Goal: Transaction & Acquisition: Book appointment/travel/reservation

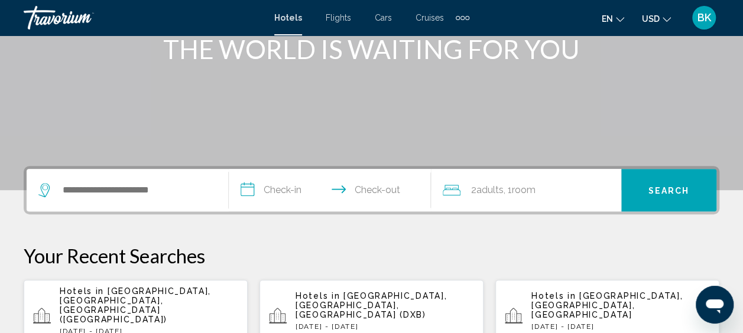
scroll to position [171, 0]
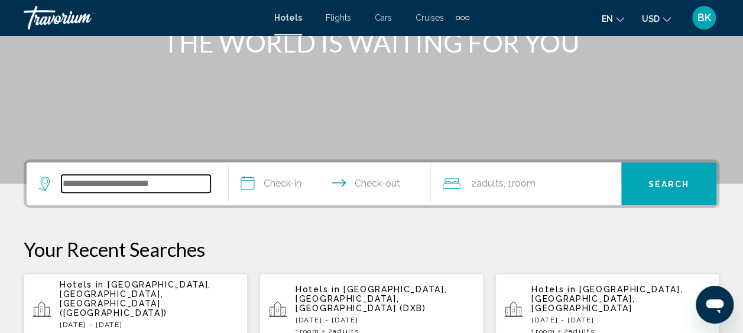
click at [135, 184] on input "Search widget" at bounding box center [135, 184] width 149 height 18
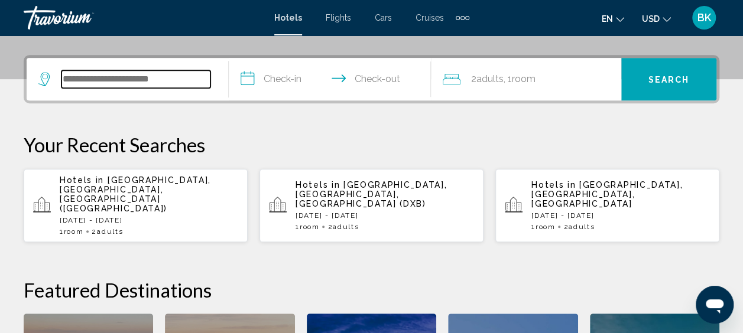
scroll to position [292, 0]
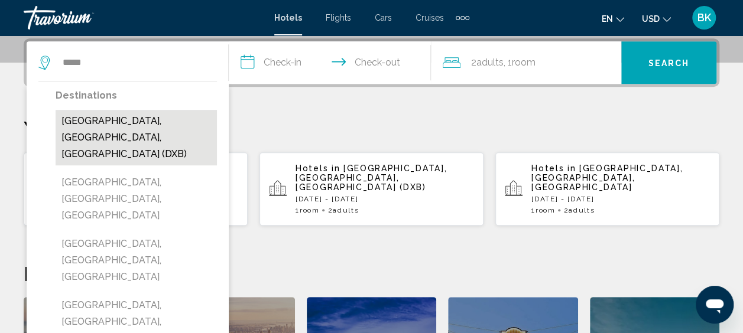
click at [138, 122] on button "[GEOGRAPHIC_DATA], [GEOGRAPHIC_DATA], [GEOGRAPHIC_DATA] (DXB)" at bounding box center [136, 138] width 161 height 56
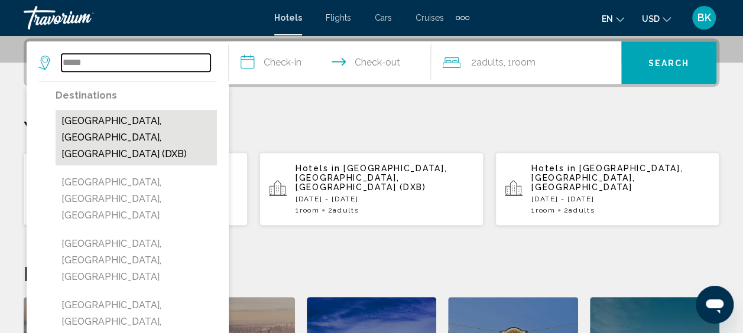
type input "**********"
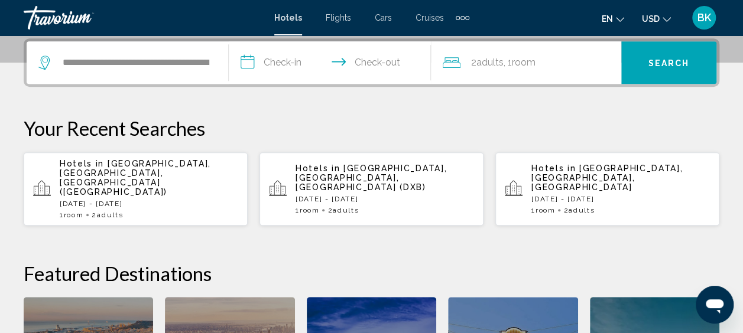
click at [286, 61] on input "**********" at bounding box center [332, 64] width 207 height 46
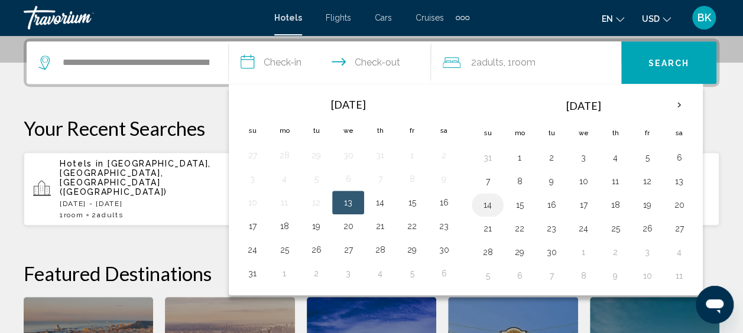
click at [483, 202] on button "14" at bounding box center [487, 205] width 19 height 17
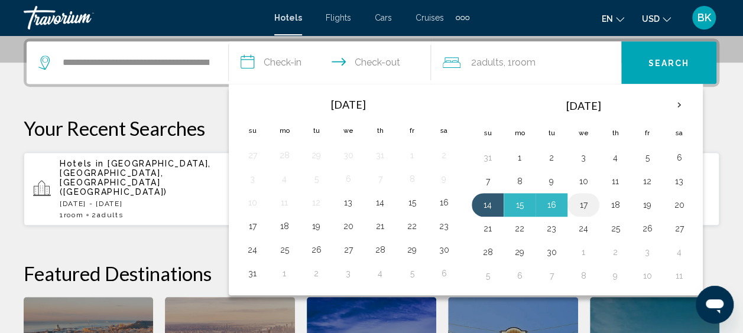
click at [579, 202] on button "17" at bounding box center [583, 205] width 19 height 17
type input "**********"
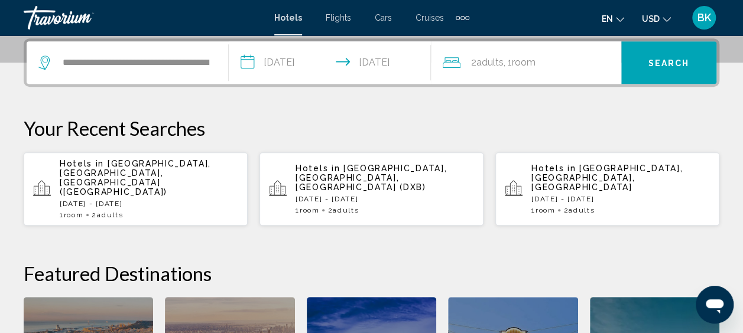
click at [658, 61] on span "Search" at bounding box center [669, 63] width 41 height 9
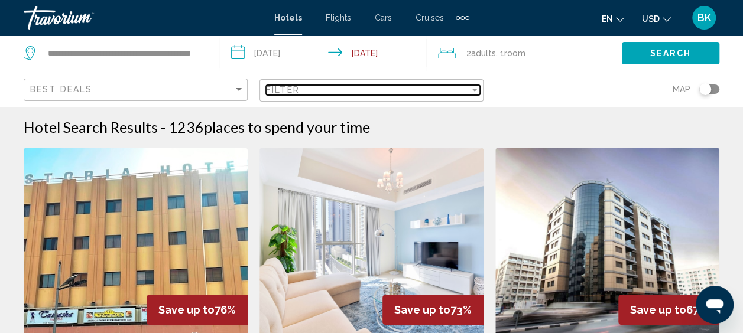
click at [414, 91] on div "Filter" at bounding box center [367, 89] width 203 height 9
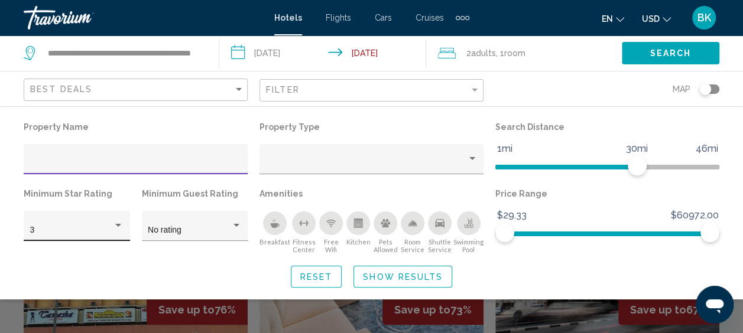
click at [89, 231] on div "3" at bounding box center [71, 230] width 83 height 9
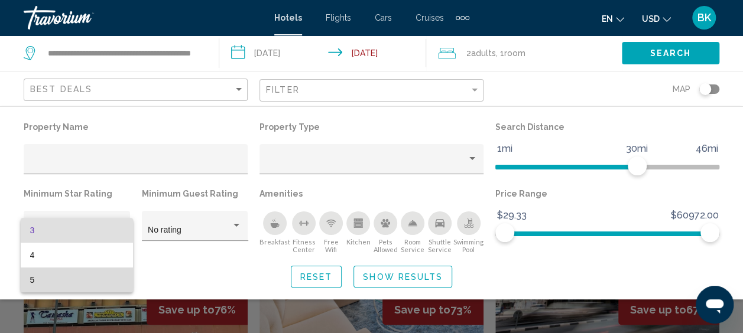
click at [75, 278] on span "5" at bounding box center [76, 280] width 93 height 25
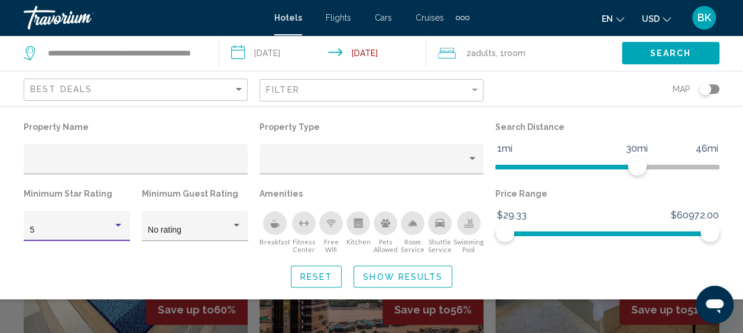
click at [395, 281] on span "Show Results" at bounding box center [403, 277] width 80 height 9
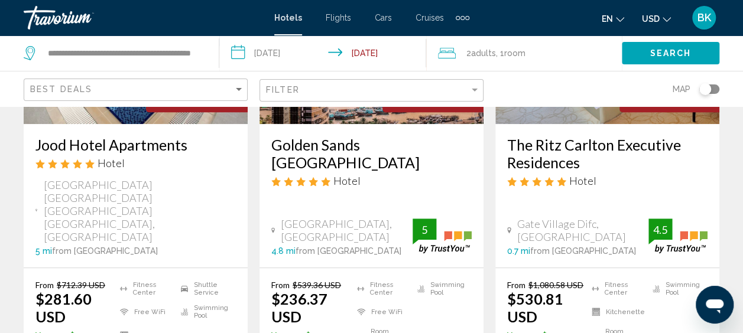
scroll to position [279, 0]
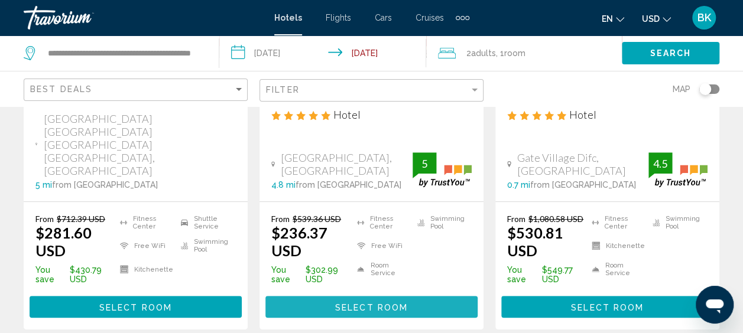
click at [347, 303] on span "Select Room" at bounding box center [371, 307] width 73 height 9
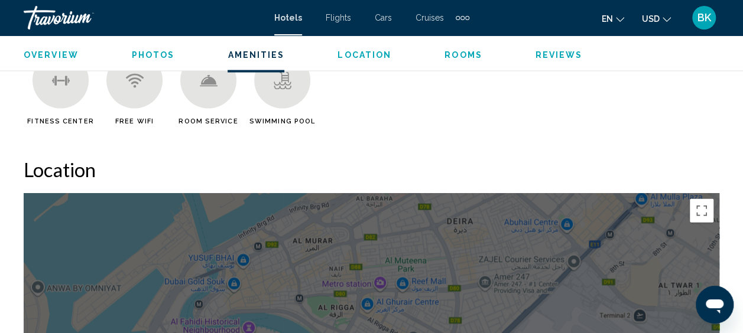
scroll to position [1196, 0]
